Goal: Use online tool/utility

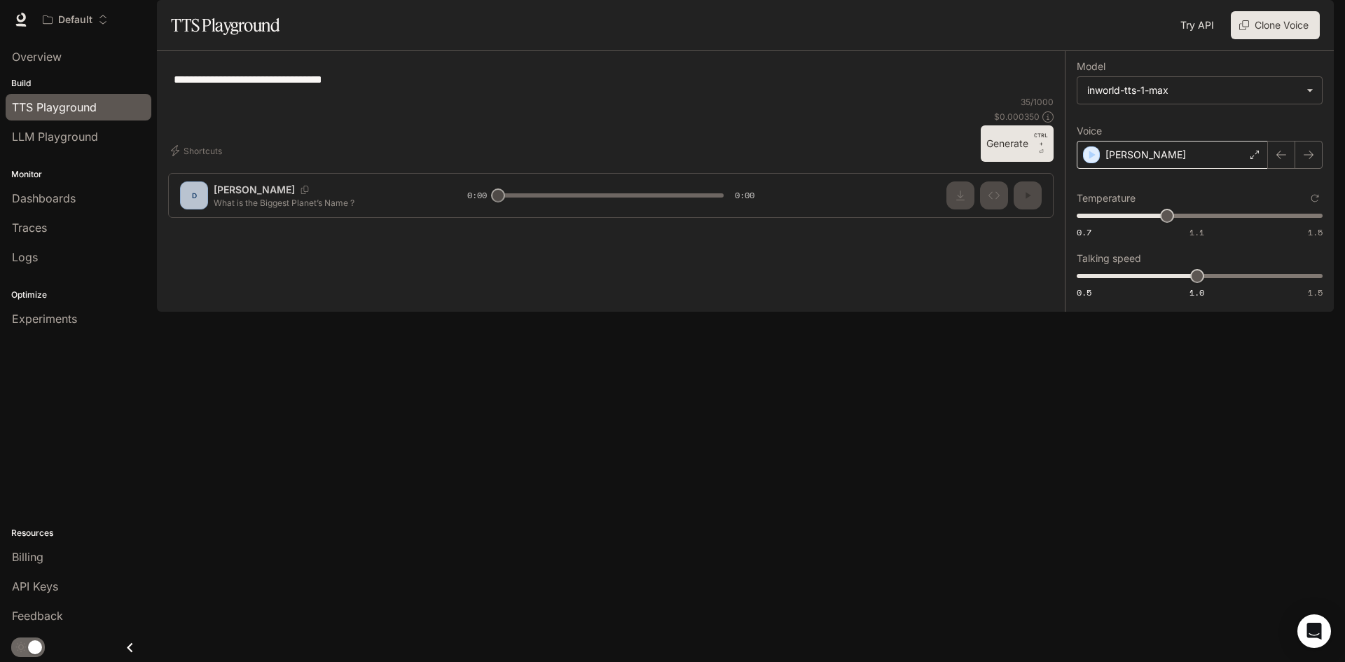
click at [1198, 169] on div "[PERSON_NAME]" at bounding box center [1172, 155] width 191 height 28
type input "*"
click at [1245, 169] on div "[PERSON_NAME]" at bounding box center [1172, 155] width 191 height 28
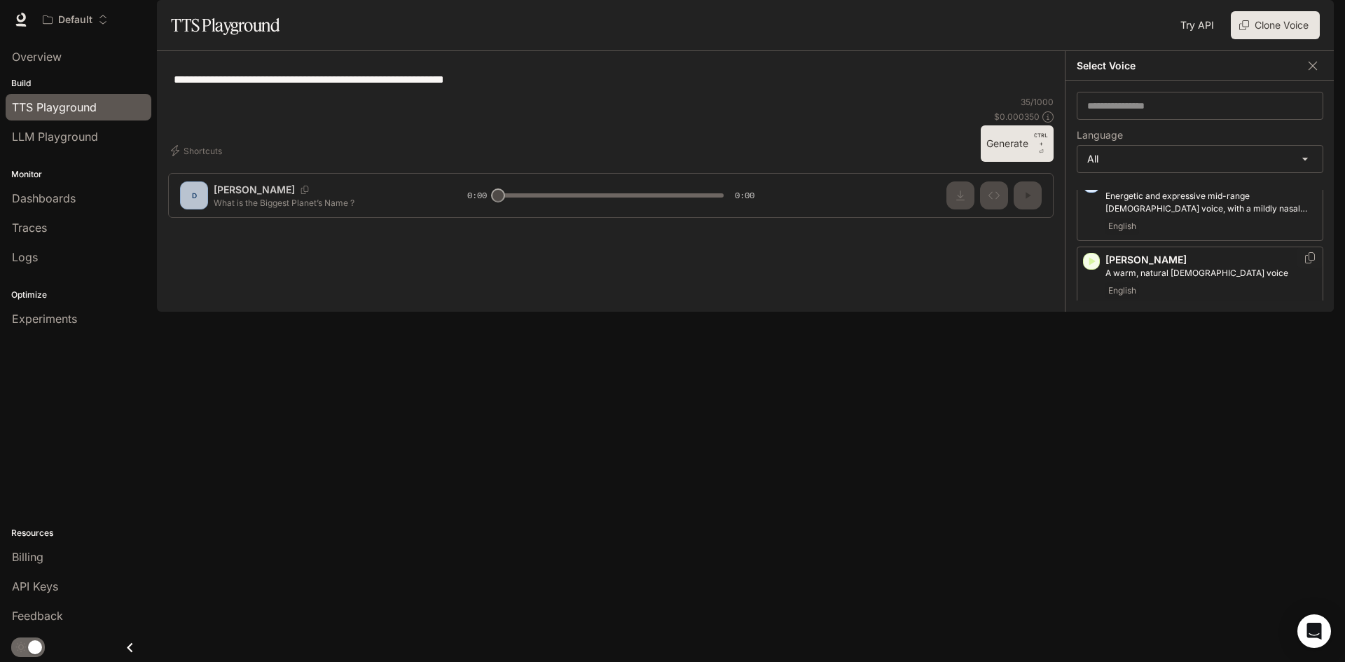
scroll to position [140, 0]
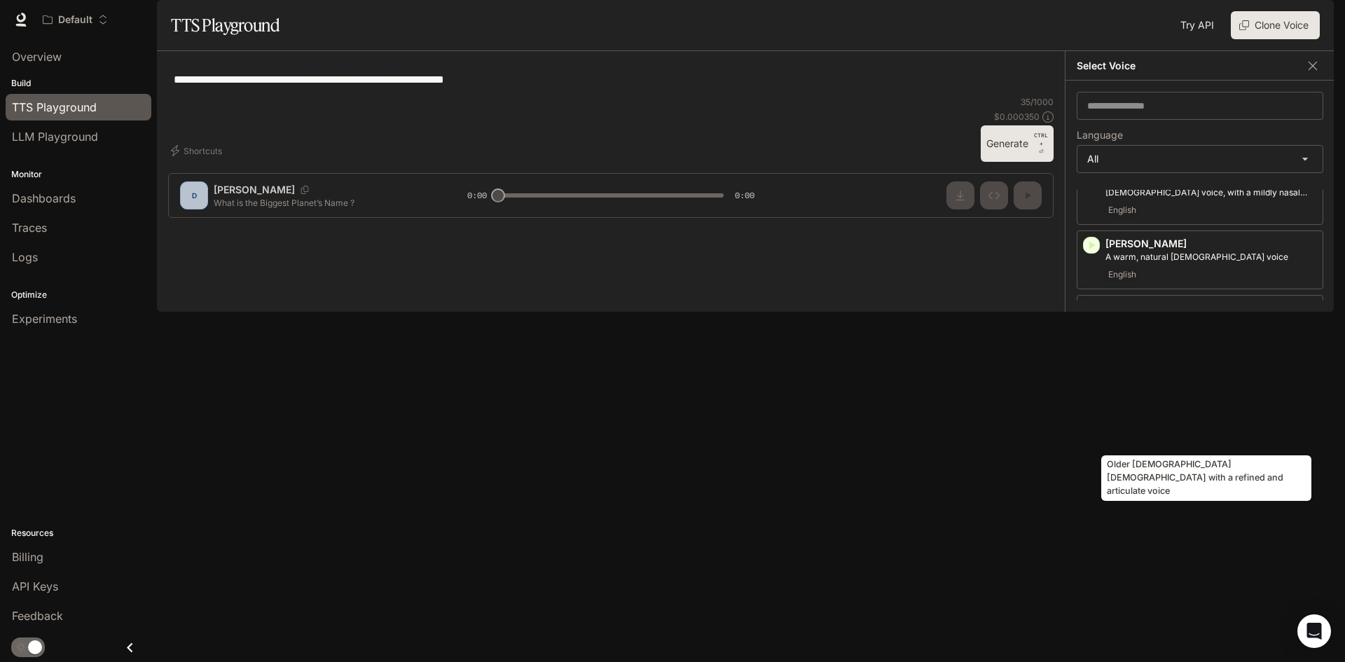
click at [1191, 418] on p "Older [DEMOGRAPHIC_DATA] [DEMOGRAPHIC_DATA] with a refined and articulate voice" at bounding box center [1212, 404] width 212 height 25
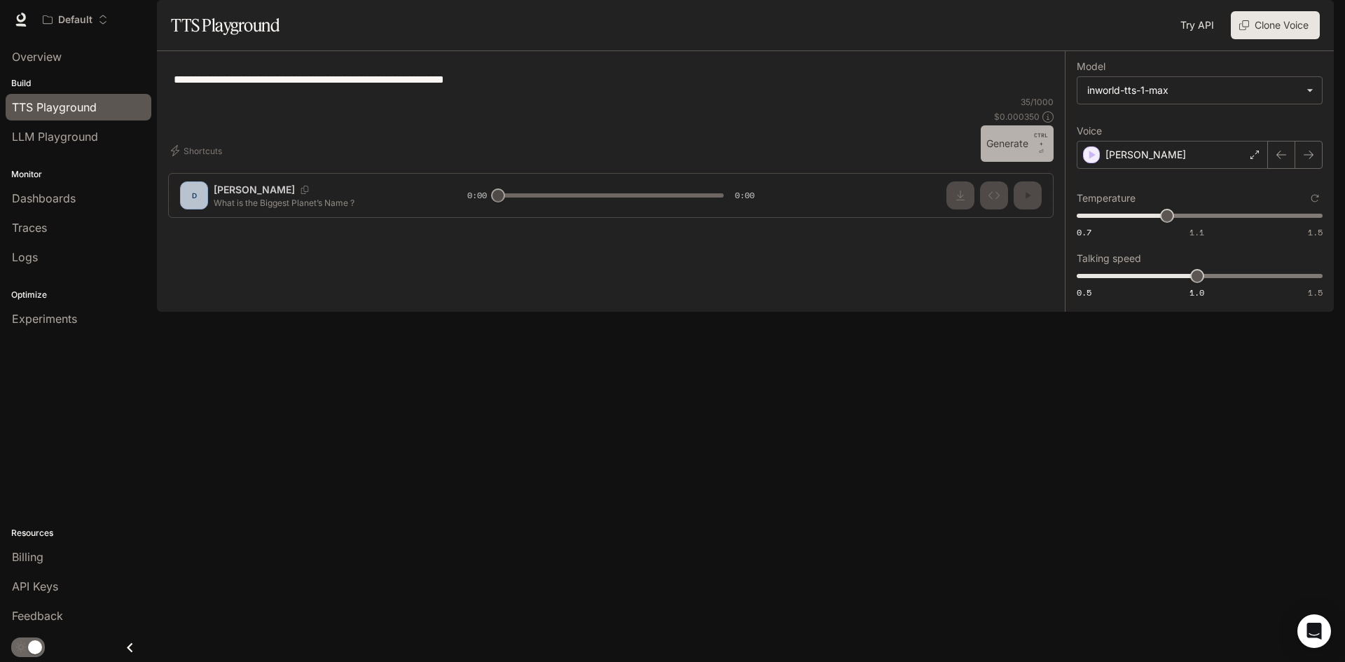
click at [1005, 162] on button "Generate CTRL + ⏎" at bounding box center [1017, 143] width 73 height 36
click at [1204, 169] on div "[PERSON_NAME]" at bounding box center [1172, 155] width 191 height 28
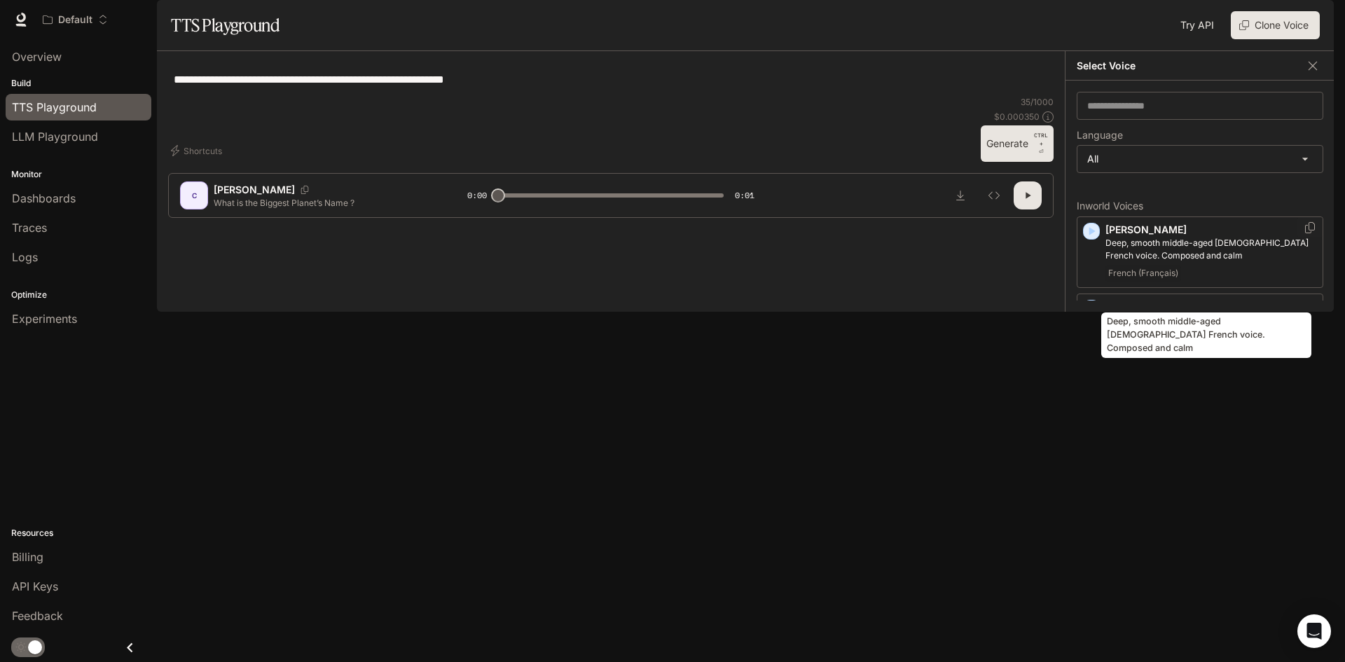
click at [1164, 262] on p "Deep, smooth middle-aged [DEMOGRAPHIC_DATA] French voice. Composed and calm" at bounding box center [1212, 249] width 212 height 25
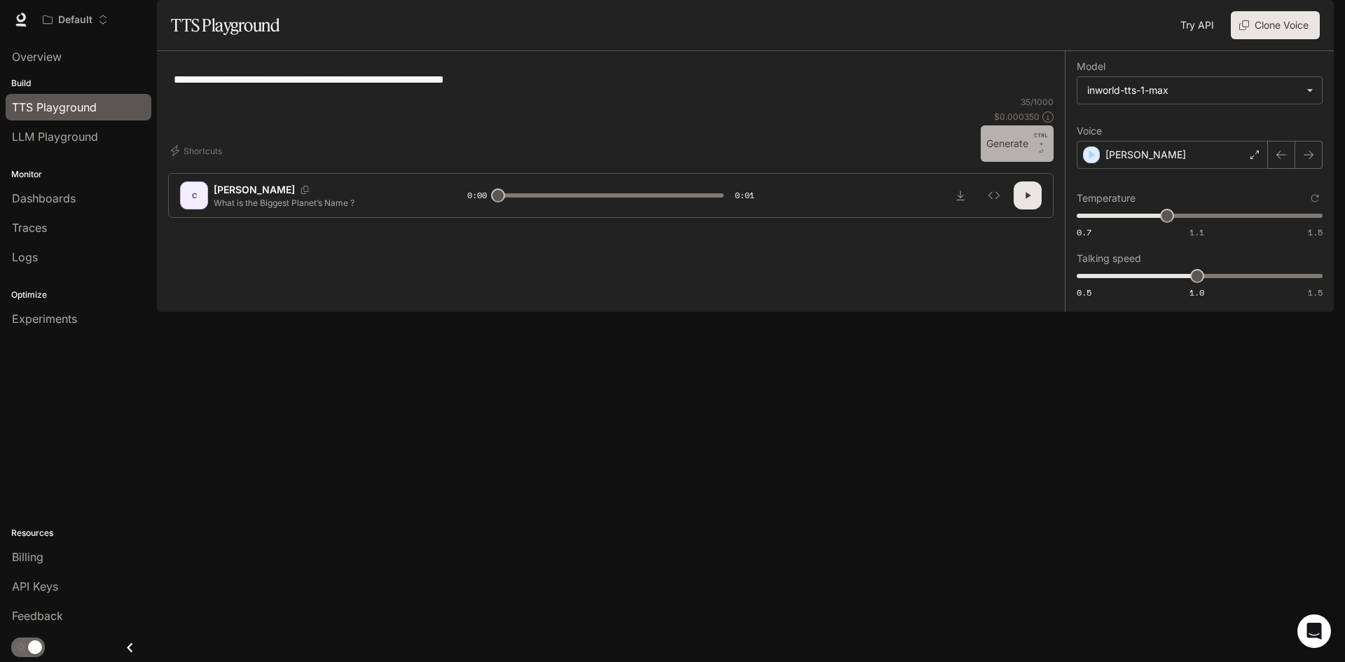
click at [1021, 162] on button "Generate CTRL + ⏎" at bounding box center [1017, 143] width 73 height 36
click at [1013, 162] on button "Generate CTRL + ⏎" at bounding box center [1017, 143] width 73 height 36
click at [1253, 159] on icon at bounding box center [1255, 155] width 8 height 8
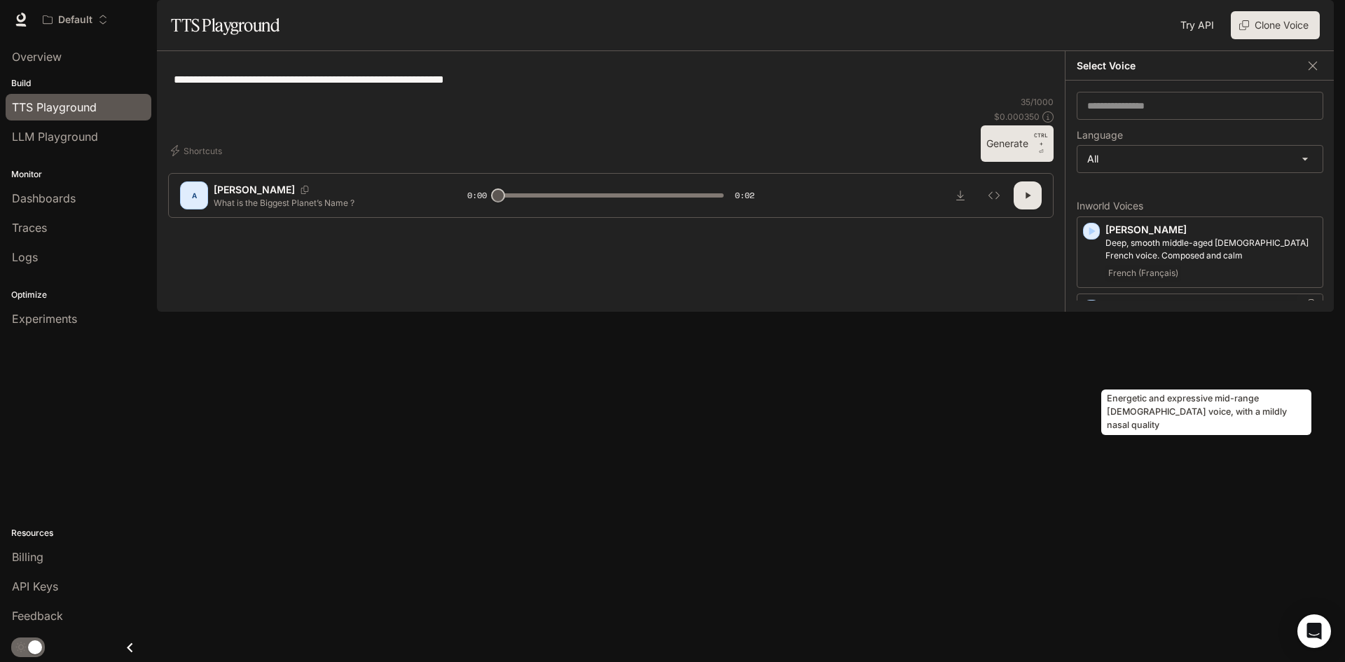
click at [1170, 339] on p "Energetic and expressive mid-range [DEMOGRAPHIC_DATA] voice, with a mildly nasa…" at bounding box center [1212, 326] width 212 height 25
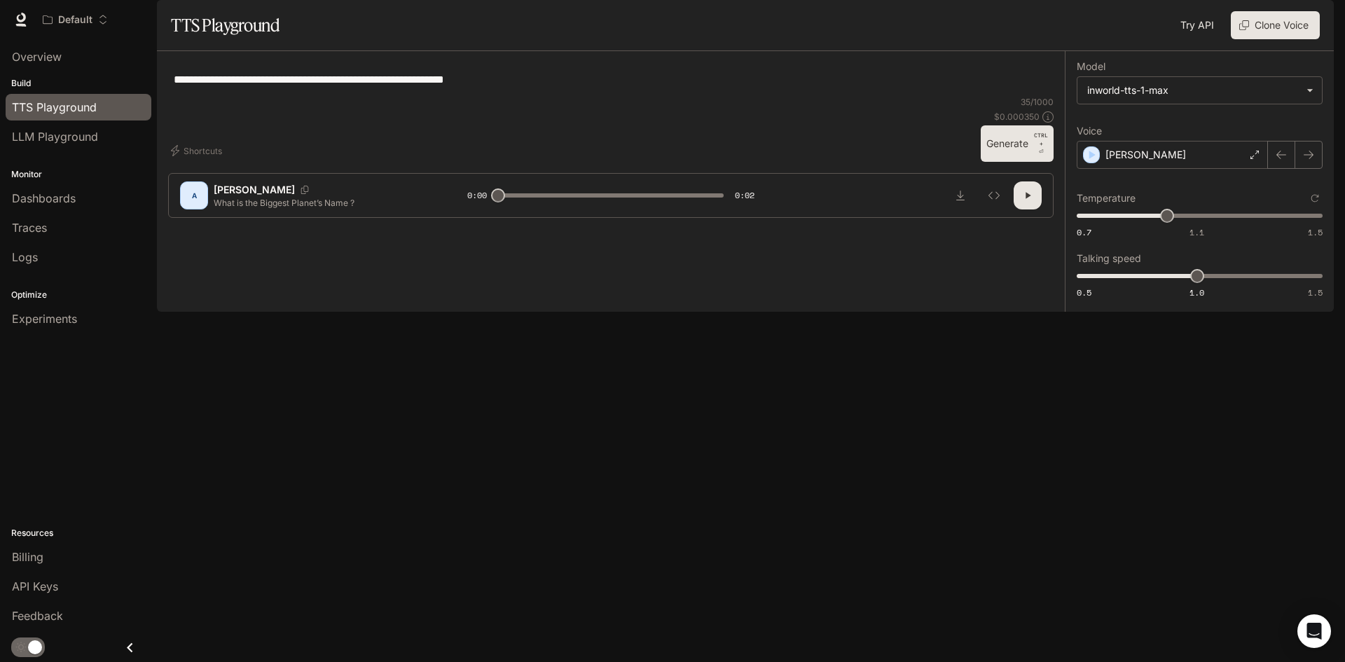
click at [1014, 162] on button "Generate CTRL + ⏎" at bounding box center [1017, 143] width 73 height 36
click at [1155, 169] on div "[PERSON_NAME]" at bounding box center [1172, 155] width 191 height 28
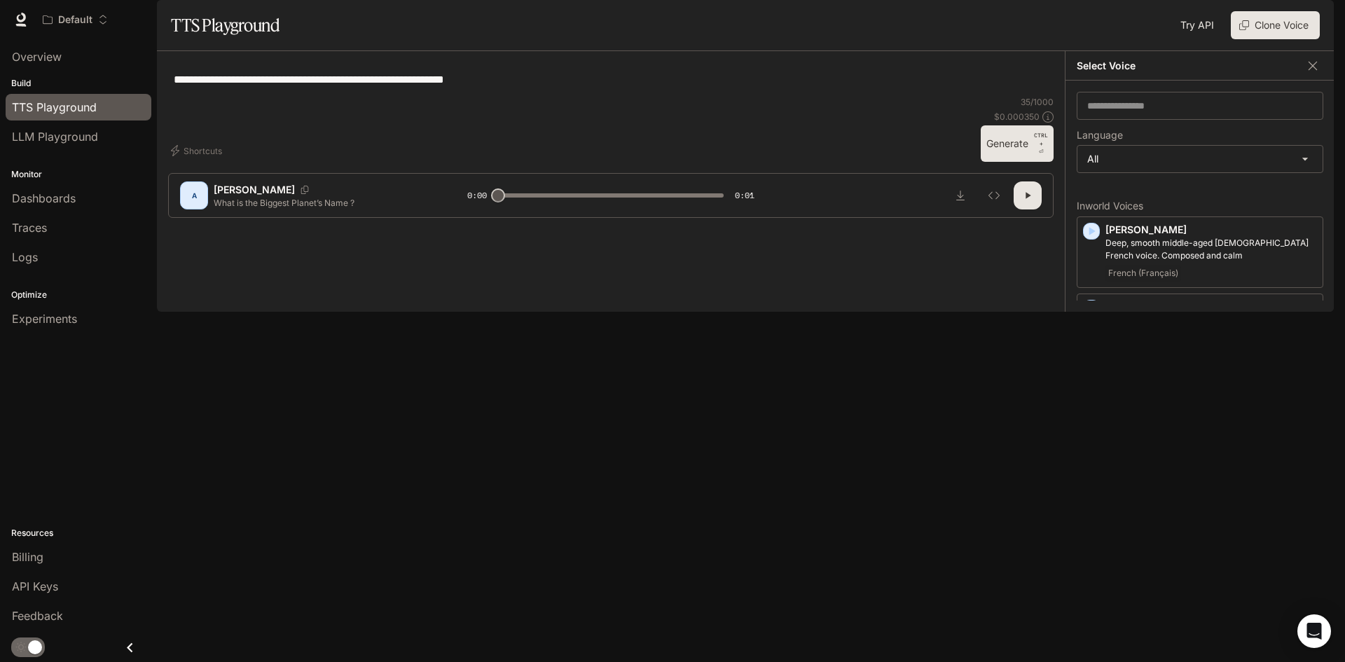
click at [1168, 423] on div "English" at bounding box center [1212, 414] width 212 height 17
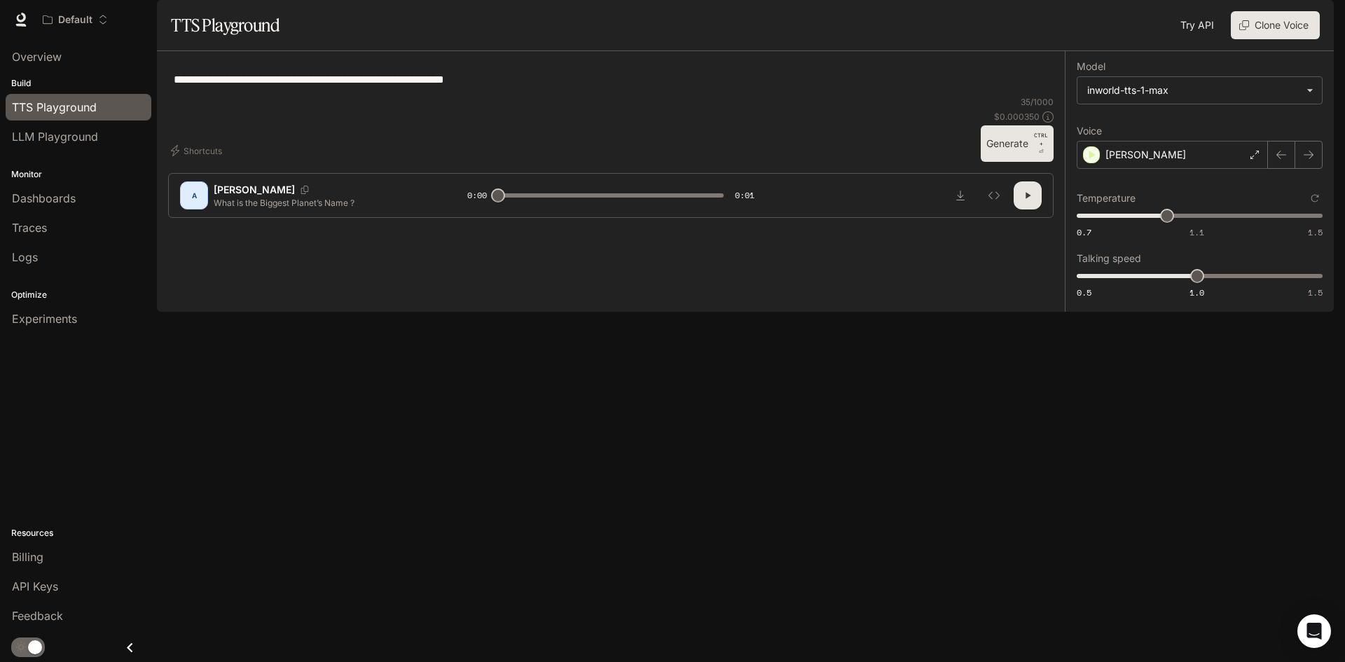
click at [1010, 162] on button "Generate CTRL + ⏎" at bounding box center [1017, 143] width 73 height 36
click at [1165, 169] on div "[PERSON_NAME]" at bounding box center [1172, 155] width 191 height 28
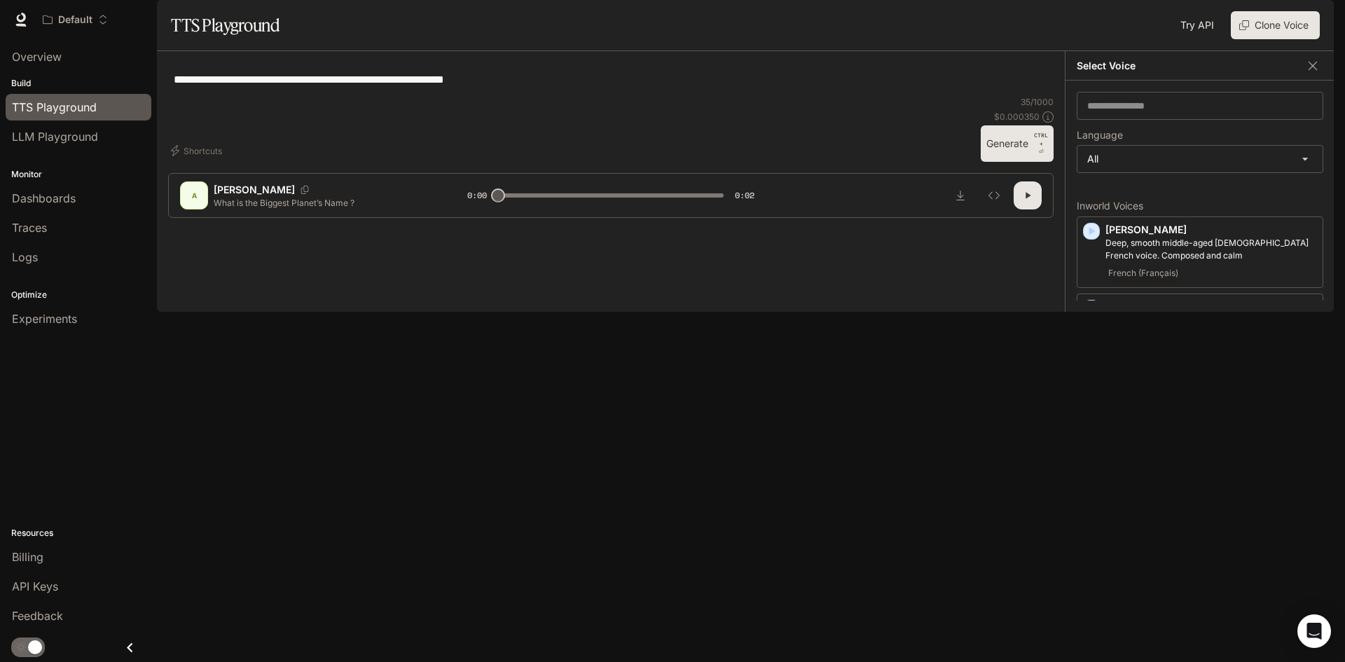
scroll to position [70, 0]
click at [952, 96] on div "**********" at bounding box center [611, 79] width 886 height 34
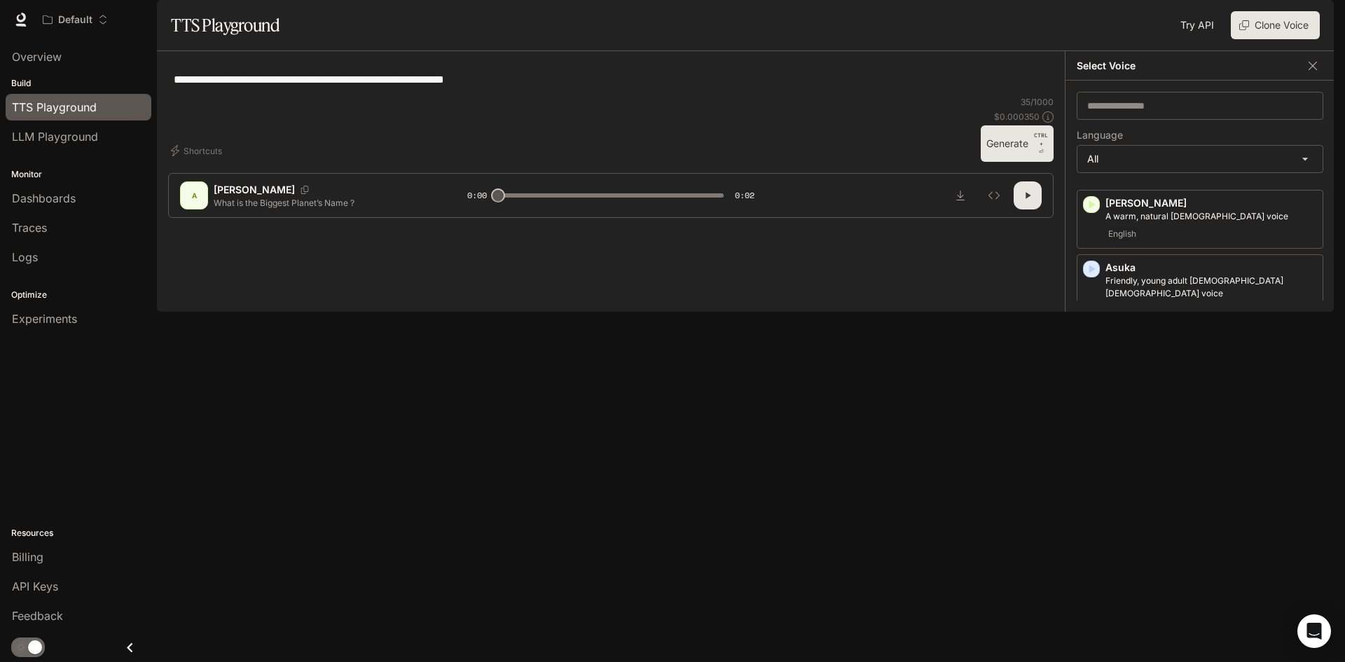
scroll to position [210, 0]
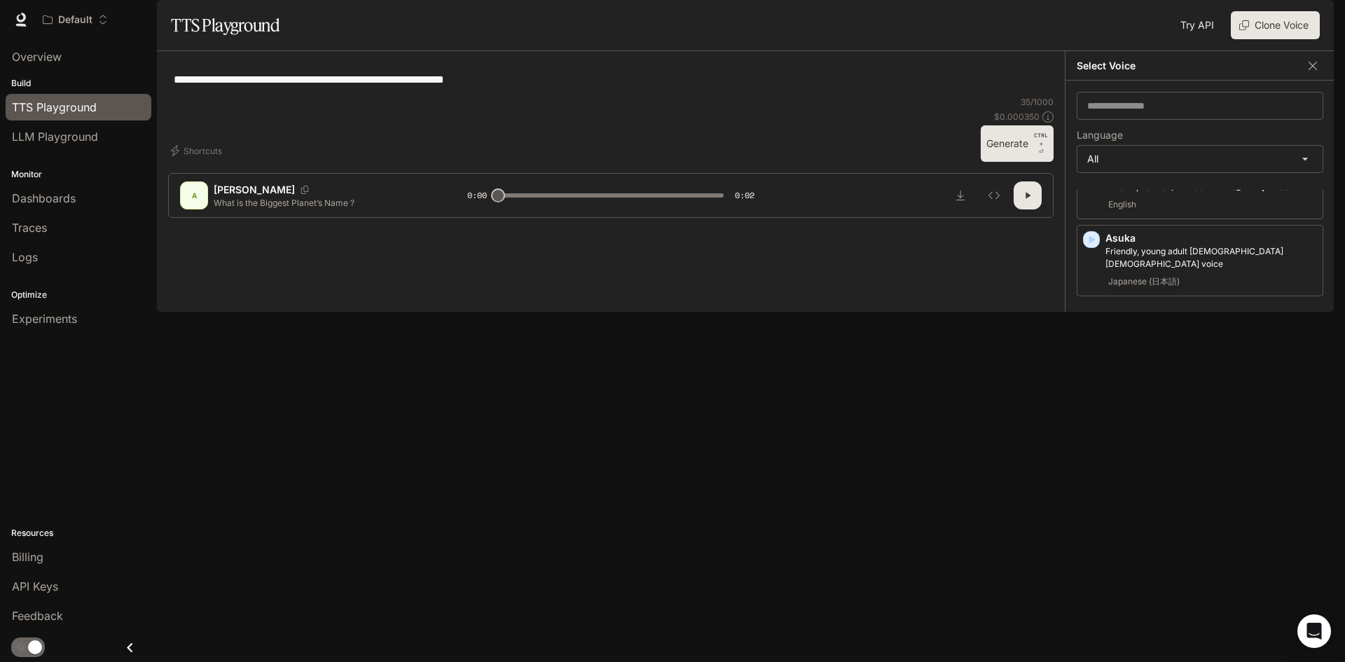
click at [1148, 412] on p "Gentle and elegant [DEMOGRAPHIC_DATA] voice" at bounding box center [1212, 405] width 212 height 13
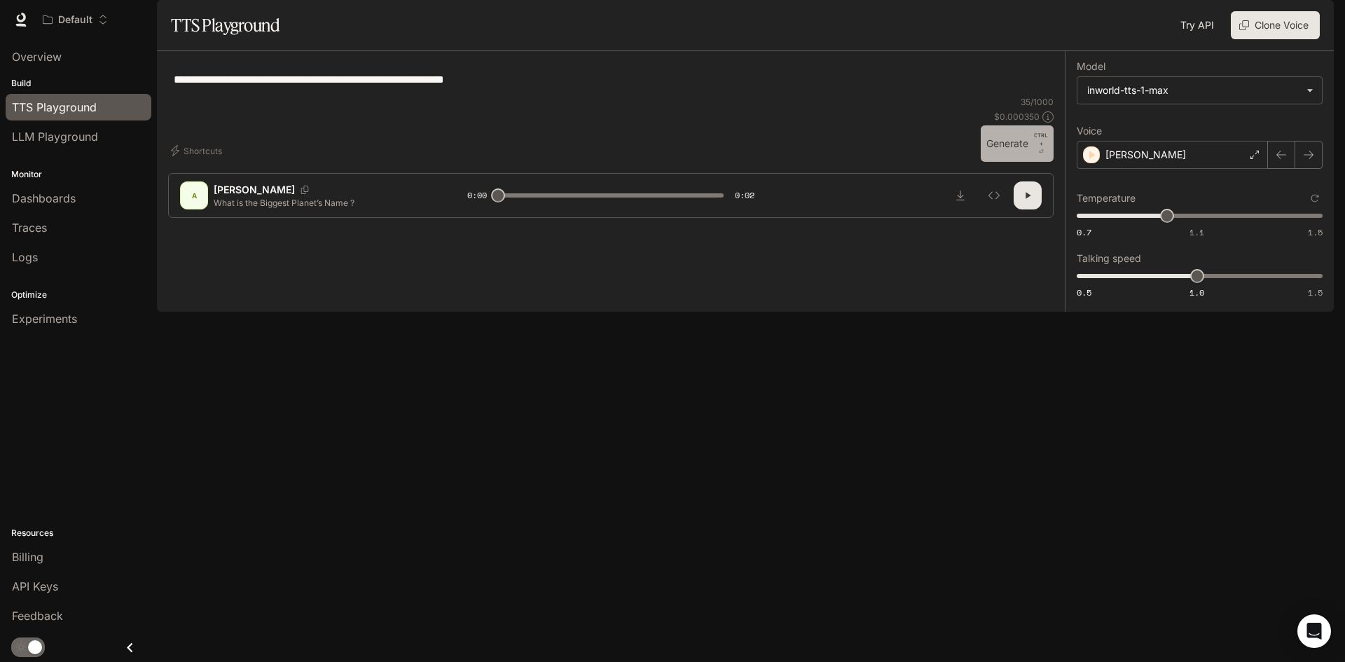
click at [1015, 162] on button "Generate CTRL + ⏎" at bounding box center [1017, 143] width 73 height 36
click at [1183, 169] on div "[PERSON_NAME]" at bounding box center [1172, 155] width 191 height 28
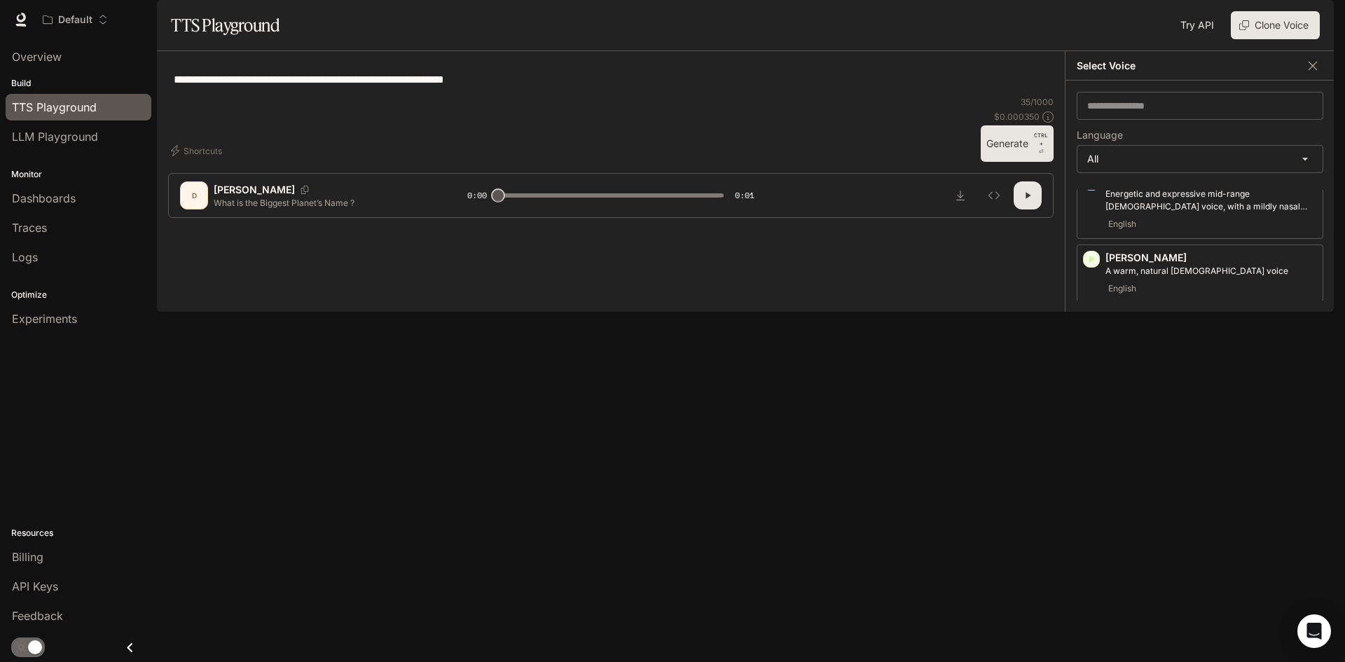
scroll to position [140, 0]
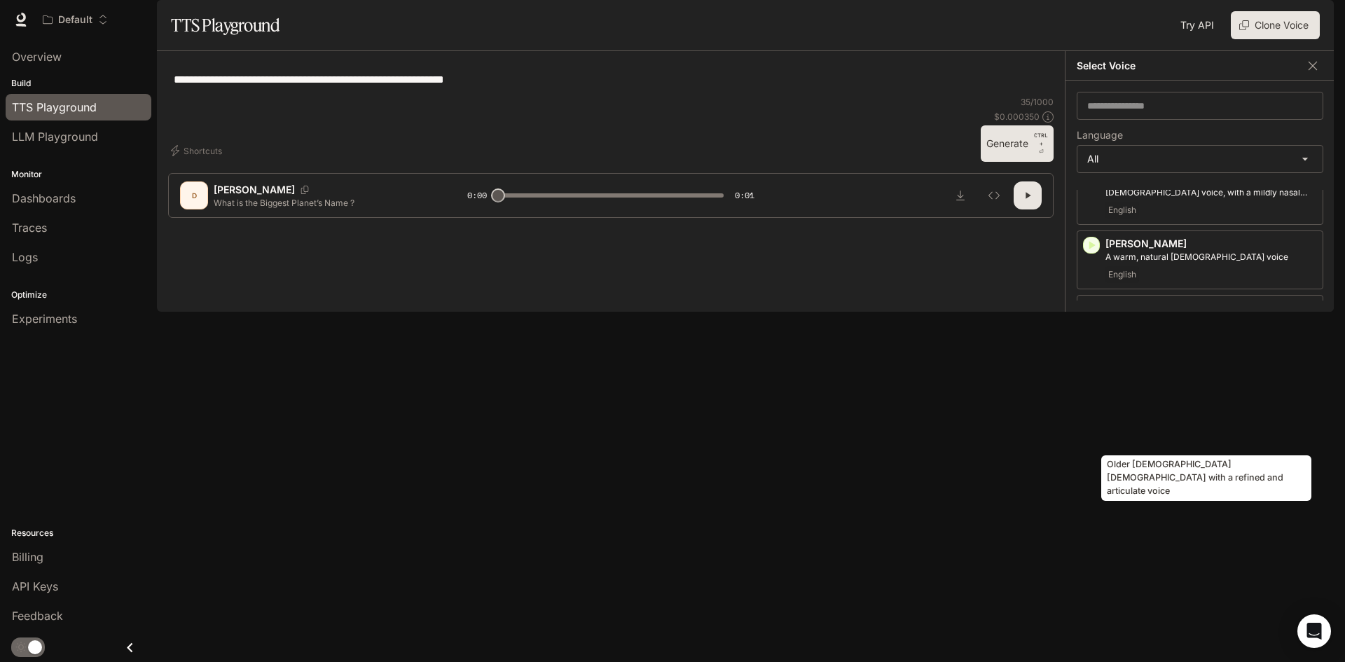
click at [1161, 418] on p "Older [DEMOGRAPHIC_DATA] [DEMOGRAPHIC_DATA] with a refined and articulate voice" at bounding box center [1212, 404] width 212 height 25
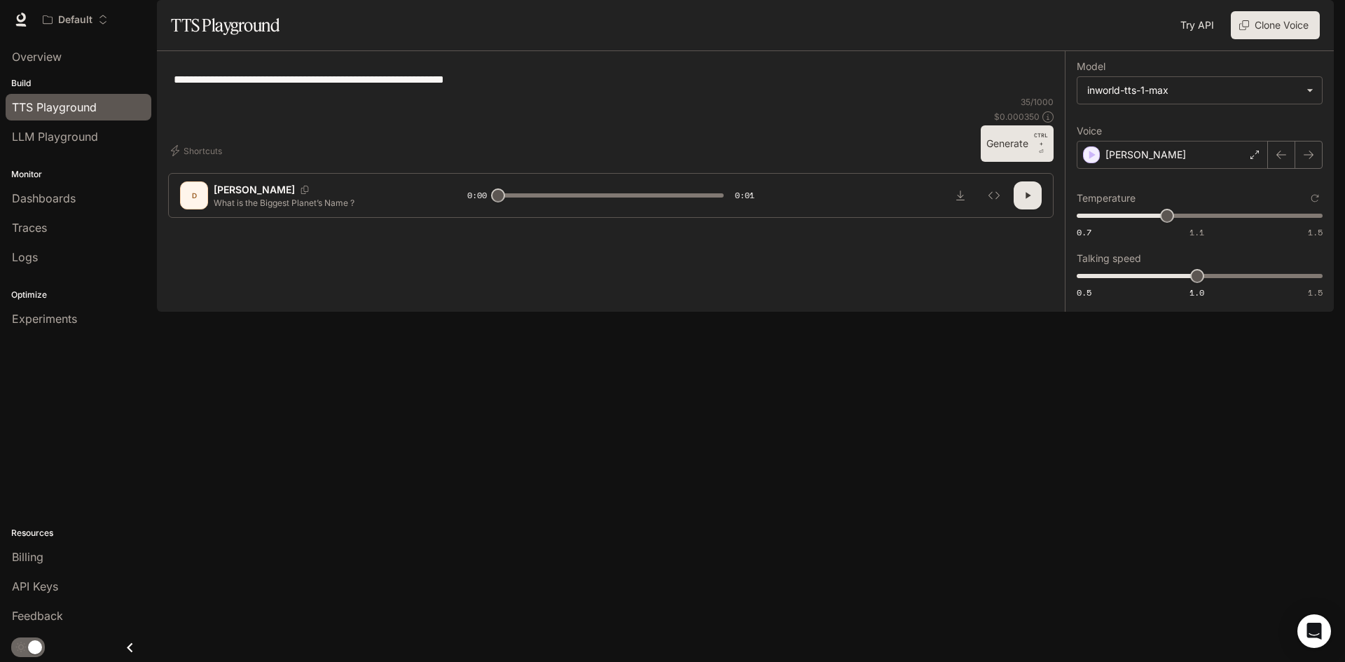
click at [1018, 162] on button "Generate CTRL + ⏎" at bounding box center [1017, 143] width 73 height 36
click at [1177, 169] on div "[PERSON_NAME]" at bounding box center [1172, 155] width 191 height 28
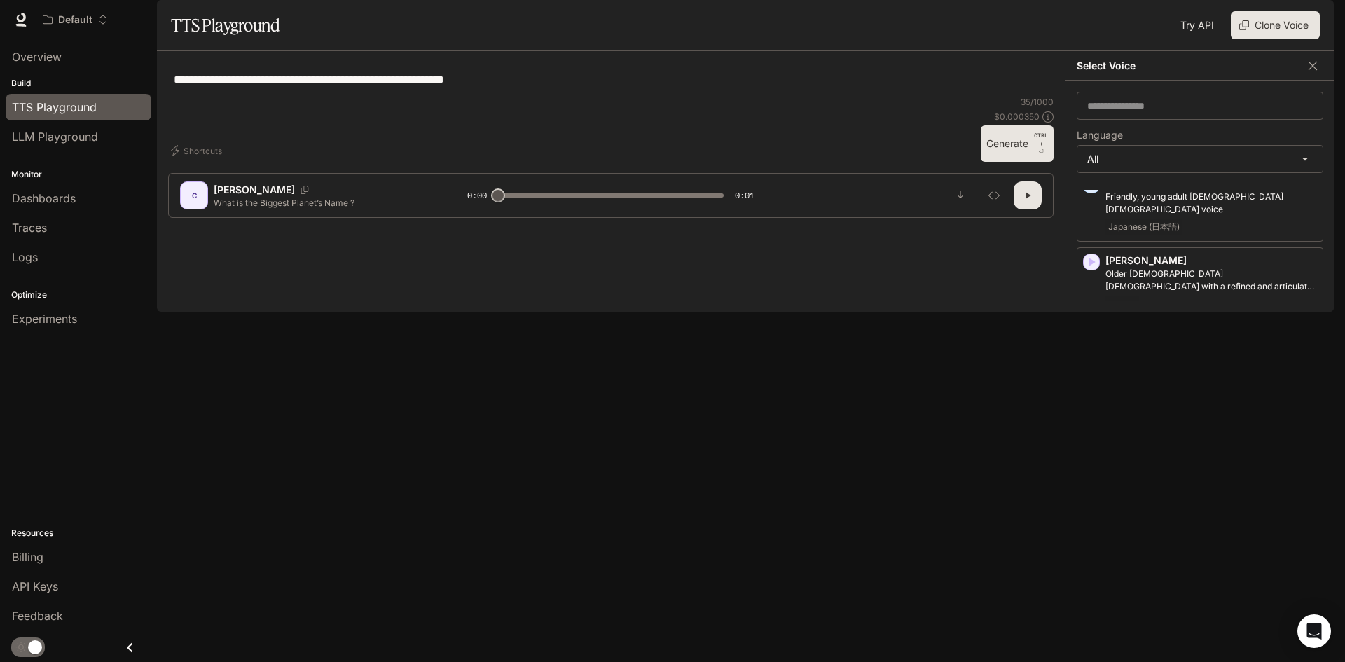
scroll to position [280, 0]
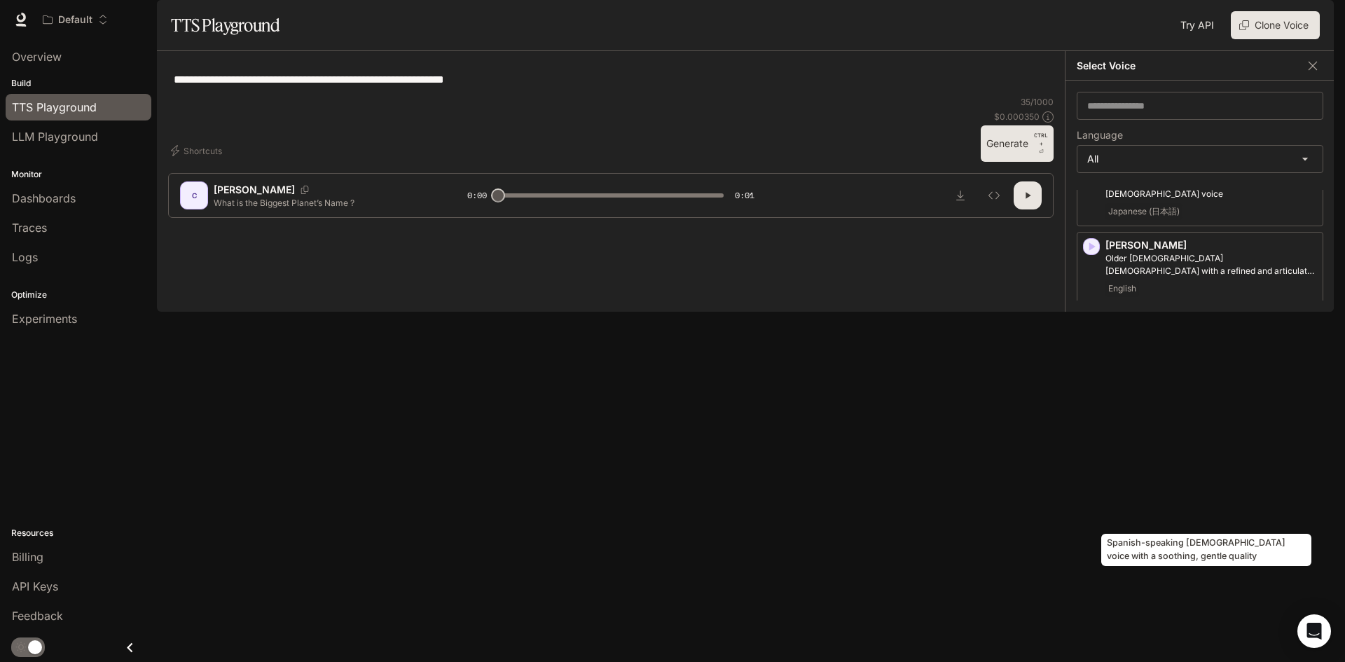
click at [1197, 496] on p "Spanish-speaking [DEMOGRAPHIC_DATA] voice with a soothing, gentle quality" at bounding box center [1212, 483] width 212 height 25
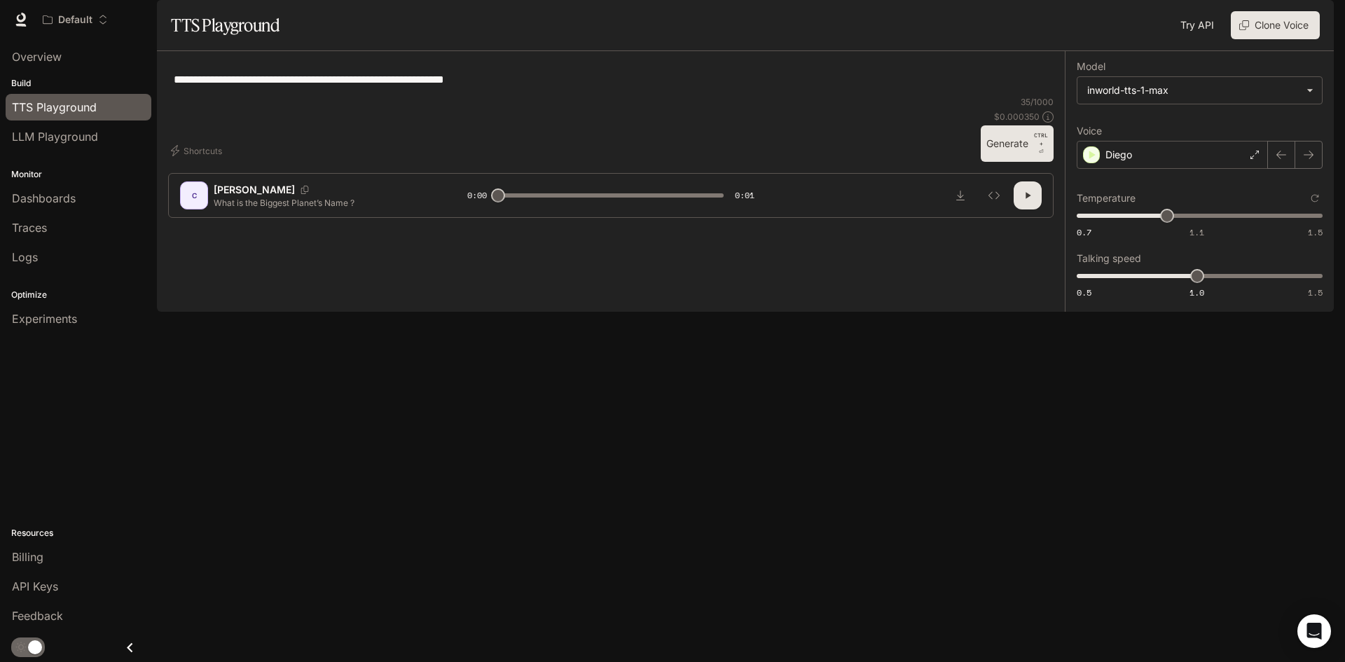
click at [1018, 162] on button "Generate CTRL + ⏎" at bounding box center [1017, 143] width 73 height 36
click at [1126, 162] on p "Diego" at bounding box center [1119, 155] width 27 height 14
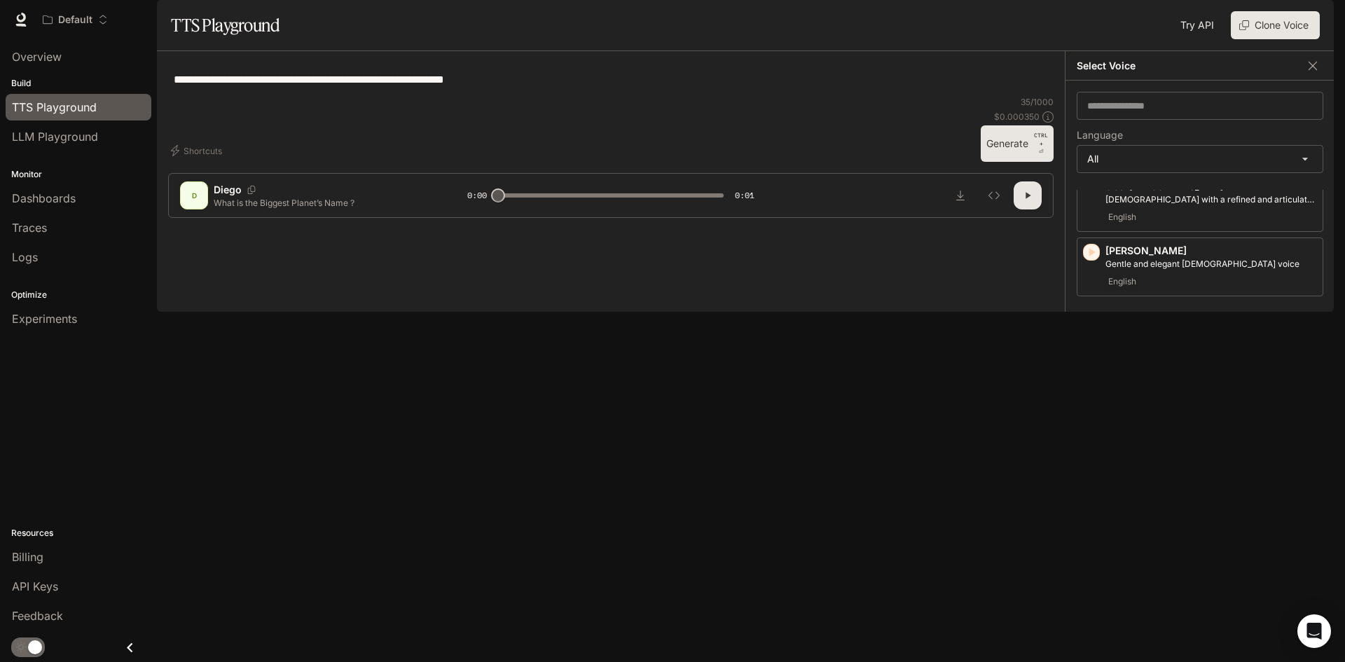
scroll to position [420, 0]
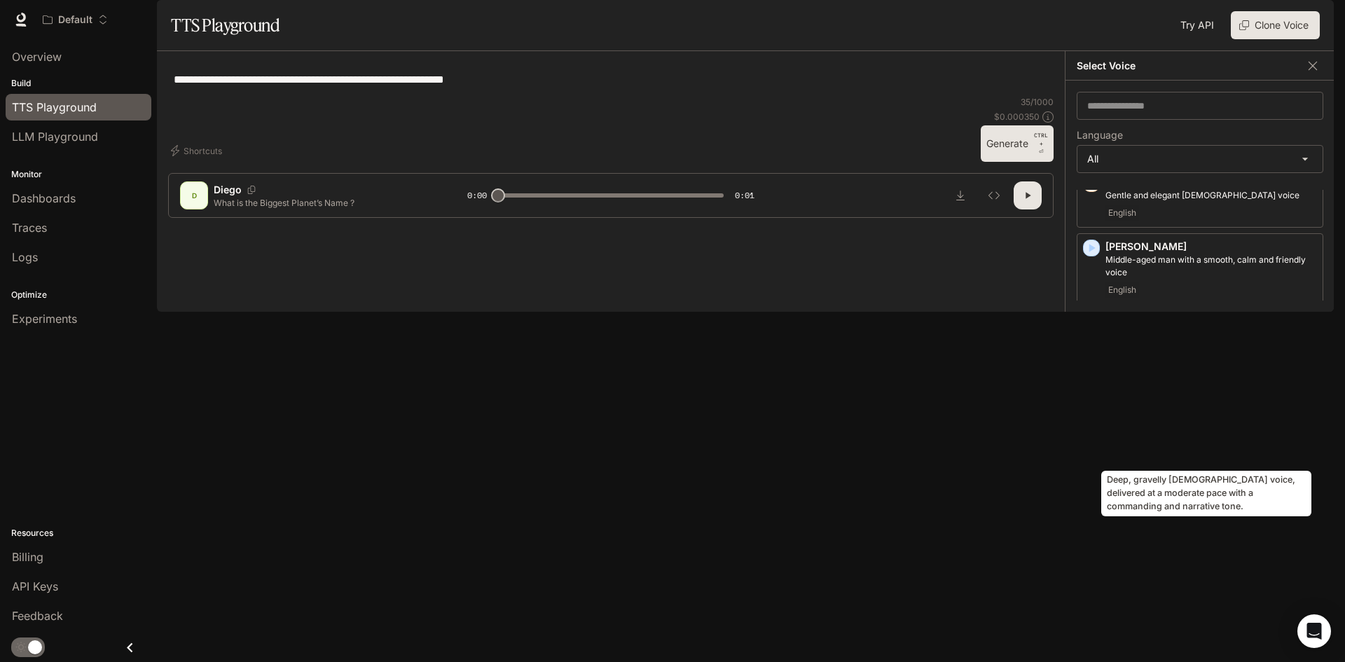
click at [1179, 433] on p "Deep, gravelly [DEMOGRAPHIC_DATA] voice, delivered at a moderate pace with a co…" at bounding box center [1212, 420] width 212 height 25
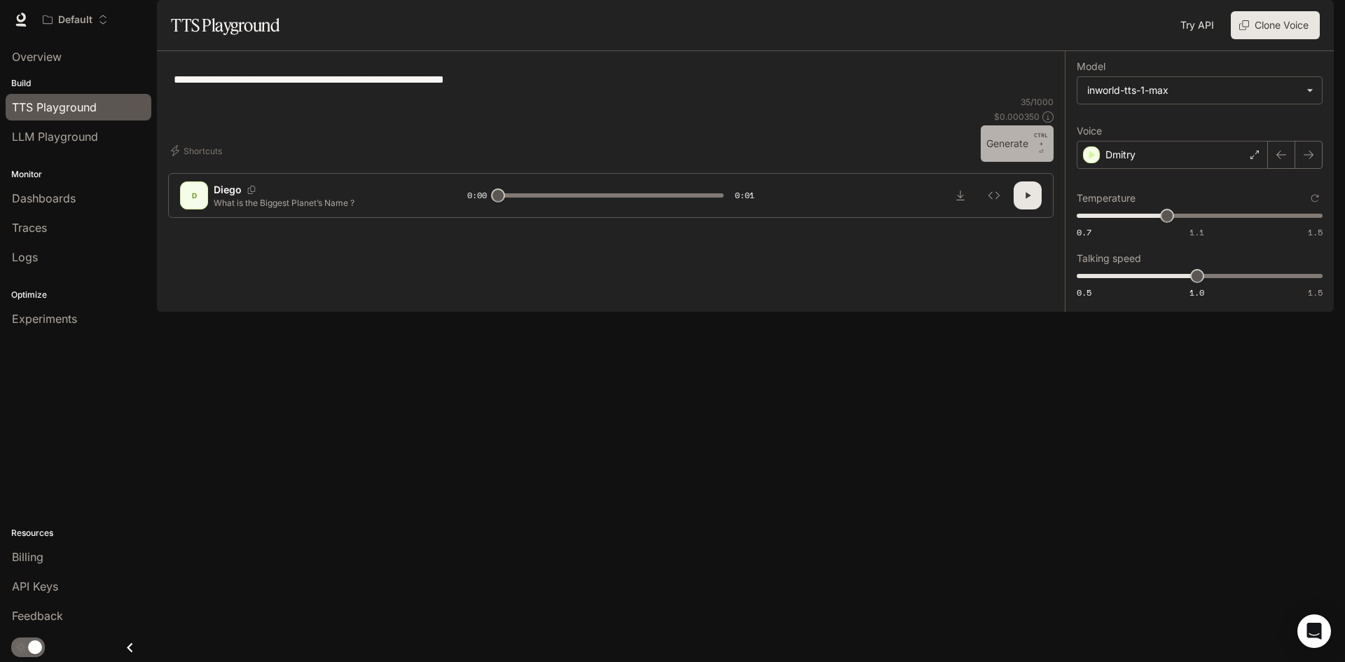
click at [1027, 162] on button "Generate CTRL + ⏎" at bounding box center [1017, 143] width 73 height 36
click at [1193, 141] on label "Voice" at bounding box center [1200, 134] width 246 height 14
click at [1184, 169] on div "Dmitry" at bounding box center [1172, 155] width 191 height 28
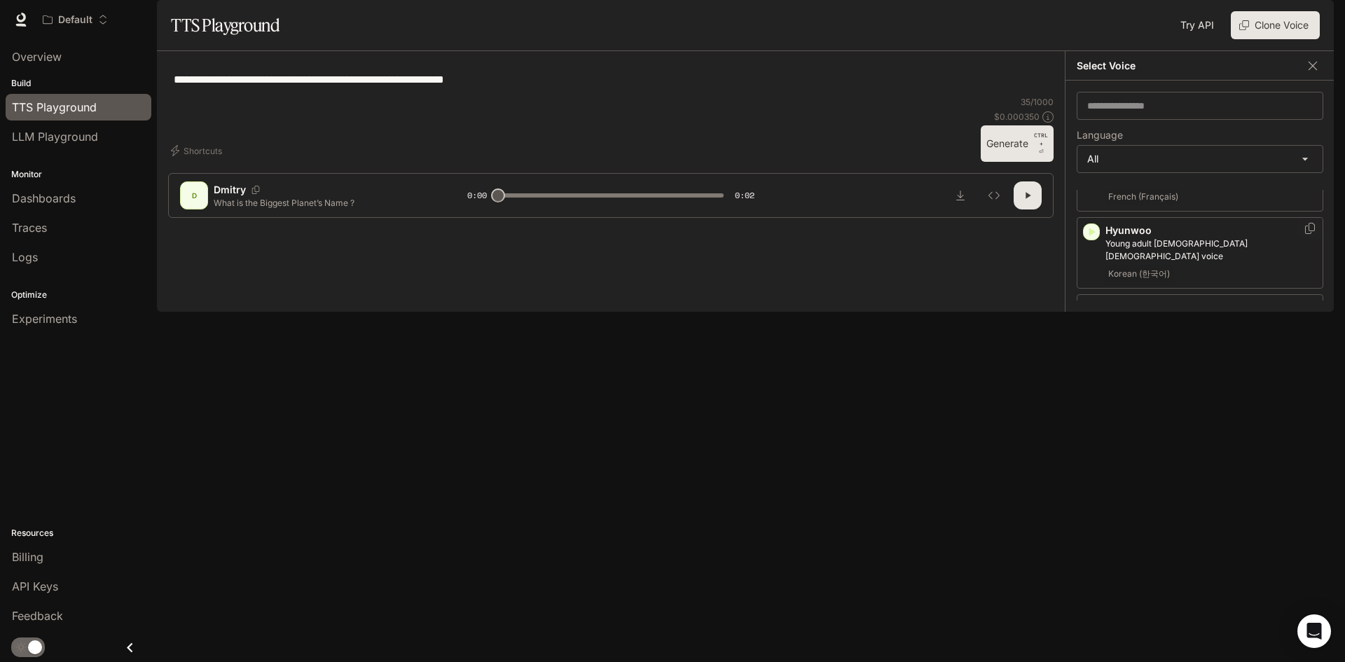
scroll to position [1402, 0]
click at [1176, 594] on p "[PERSON_NAME]" at bounding box center [1212, 601] width 212 height 14
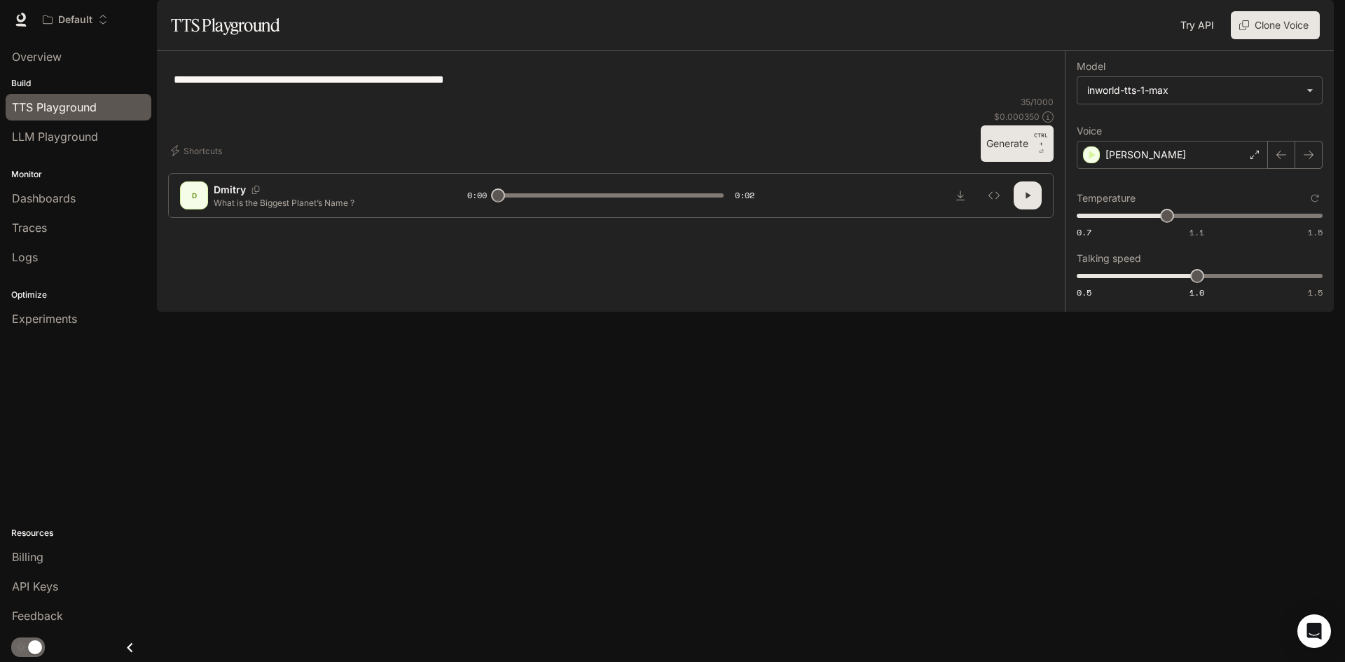
click at [1026, 162] on button "Generate CTRL + ⏎" at bounding box center [1017, 143] width 73 height 36
type input "*"
